Goal: Check status: Check status

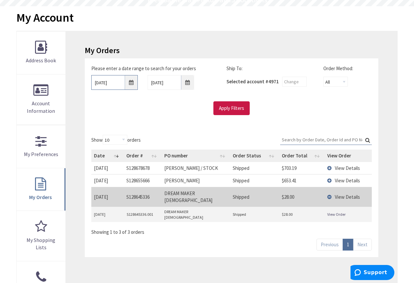
click at [131, 82] on input "8/26/2025" at bounding box center [114, 82] width 46 height 15
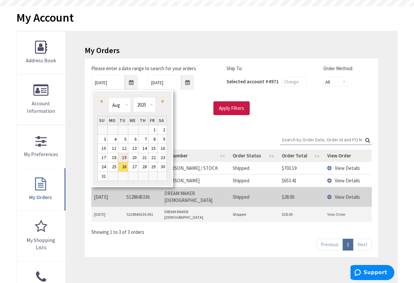
click at [126, 154] on link "19" at bounding box center [123, 157] width 10 height 9
type input "08/19/2025"
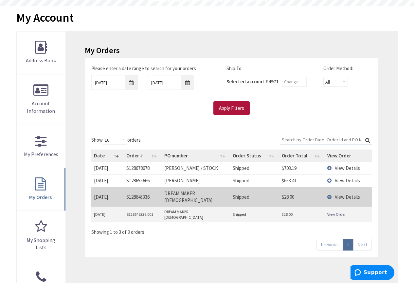
click at [222, 106] on input "Apply Filters" at bounding box center [232, 108] width 36 height 14
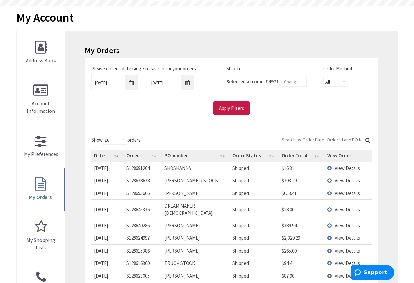
click at [337, 234] on span "View Details" at bounding box center [347, 237] width 25 height 6
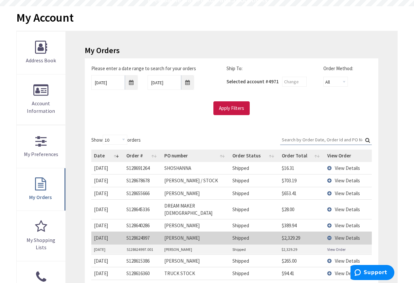
click at [338, 246] on link "View Order" at bounding box center [336, 249] width 18 height 6
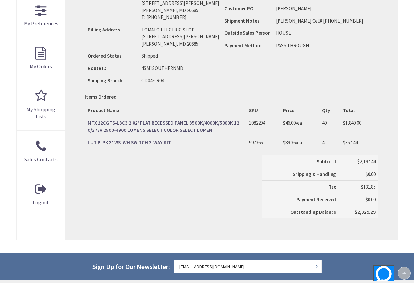
click at [181, 187] on div "Subtotal $2,197.44 Shipping & Handling $0.00 Tax $131.85" at bounding box center [232, 189] width 304 height 69
click at [127, 168] on div "Subtotal $2,197.44 Shipping & Handling $0.00 Tax $131.85" at bounding box center [232, 189] width 304 height 69
click at [285, 70] on td "Order Date [DATE] Ordered By [PERSON_NAME] Release Number Customer PO Shipment …" at bounding box center [294, 26] width 144 height 121
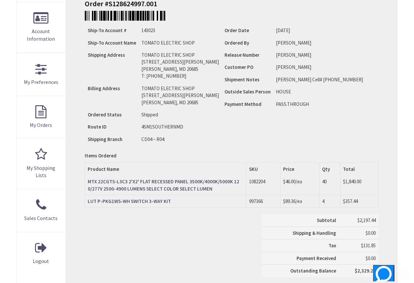
scroll to position [196, 0]
